Goal: Transaction & Acquisition: Obtain resource

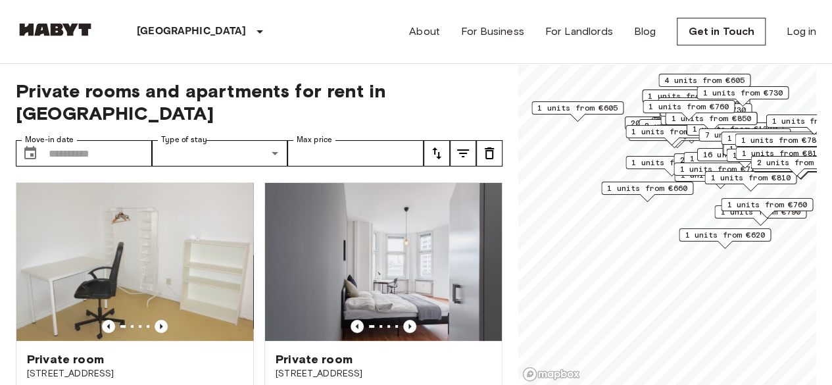
click at [671, 185] on span "1 units from €660" at bounding box center [647, 188] width 80 height 12
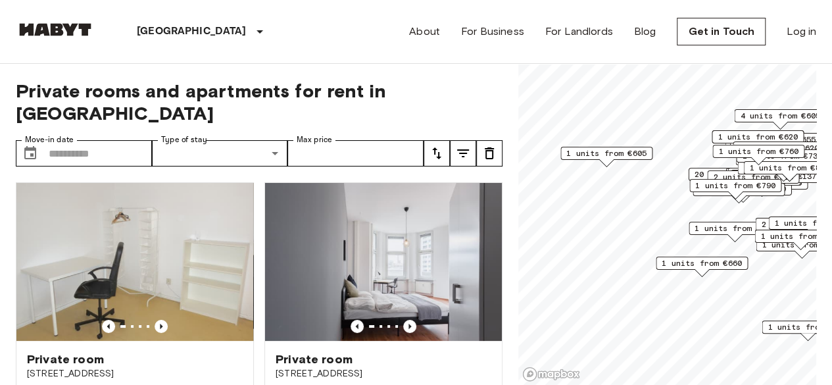
click at [616, 153] on span "1 units from €605" at bounding box center [606, 153] width 80 height 12
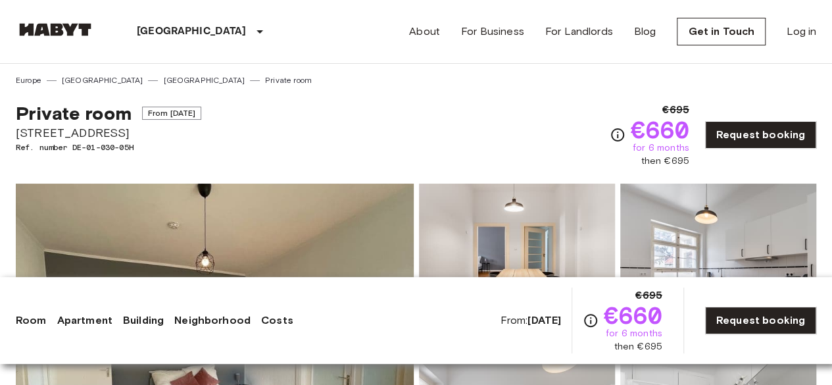
click at [66, 131] on span "[STREET_ADDRESS]" at bounding box center [108, 132] width 185 height 17
click at [66, 131] on span "Cunostraße 70" at bounding box center [108, 132] width 185 height 17
copy span "Cunostraße 70"
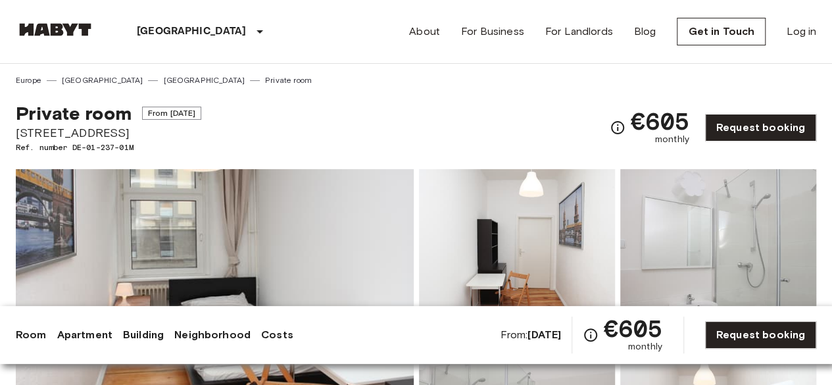
click at [26, 131] on span "[STREET_ADDRESS]" at bounding box center [108, 132] width 185 height 17
copy span "Körnerstraße"
